Goal: Task Accomplishment & Management: Manage account settings

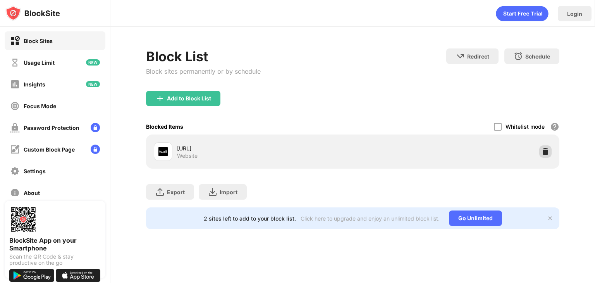
click at [549, 151] on img at bounding box center [545, 152] width 8 height 8
